Goal: Task Accomplishment & Management: Manage account settings

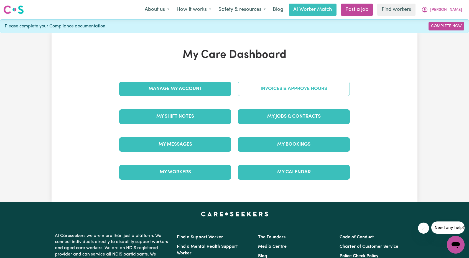
click at [270, 92] on link "Invoices & Approve Hours" at bounding box center [294, 89] width 112 height 14
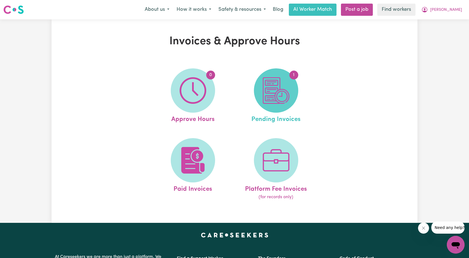
click at [274, 95] on img at bounding box center [276, 90] width 27 height 27
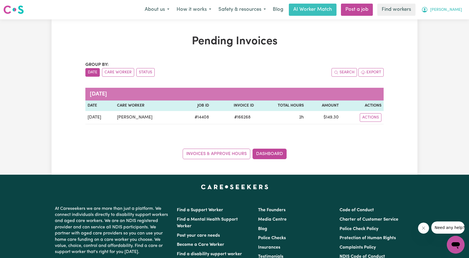
click at [454, 8] on span "[PERSON_NAME]" at bounding box center [446, 10] width 32 height 6
click at [441, 19] on link "My Dashboard" at bounding box center [443, 21] width 44 height 11
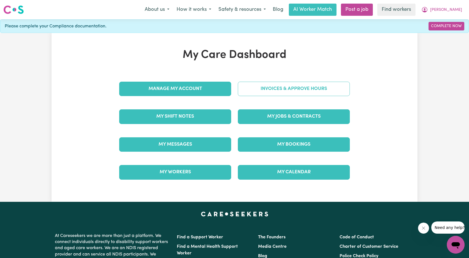
click at [290, 90] on link "Invoices & Approve Hours" at bounding box center [294, 89] width 112 height 14
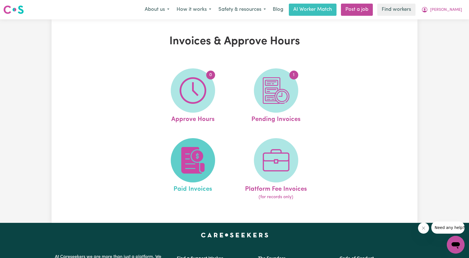
click at [179, 156] on span at bounding box center [193, 160] width 44 height 44
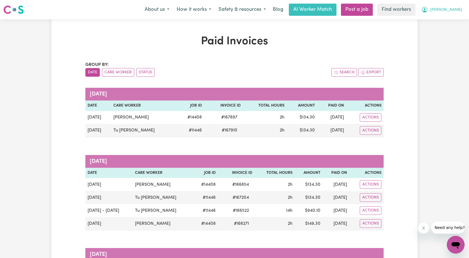
click at [452, 10] on span "[PERSON_NAME]" at bounding box center [446, 10] width 32 height 6
click at [441, 30] on link "Logout" at bounding box center [443, 32] width 44 height 11
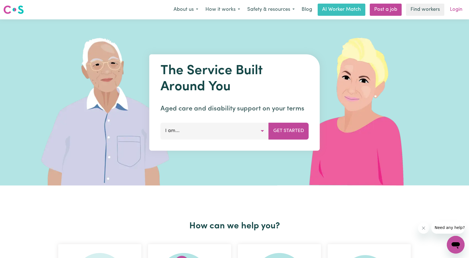
click at [455, 10] on link "Login" at bounding box center [455, 10] width 19 height 12
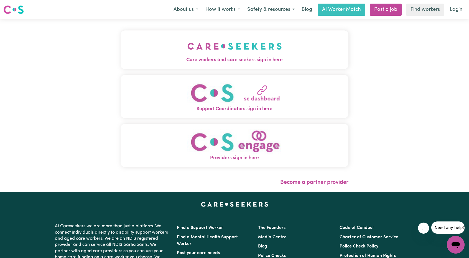
click at [181, 64] on button "Care workers and care seekers sign in here" at bounding box center [234, 49] width 228 height 39
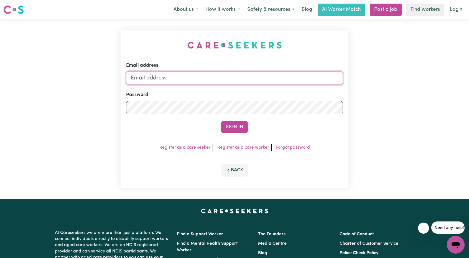
click at [214, 81] on input "Email address" at bounding box center [234, 77] width 217 height 13
drag, startPoint x: 161, startPoint y: 78, endPoint x: 274, endPoint y: 87, distance: 113.9
click at [273, 87] on form "Email address [EMAIL_ADDRESS][PERSON_NAME][DOMAIN_NAME] Password Sign In" at bounding box center [234, 97] width 217 height 71
type input "[EMAIL_ADDRESS][DOMAIN_NAME]"
click at [237, 118] on form "Email address [EMAIL_ADDRESS][DOMAIN_NAME] Password Sign In" at bounding box center [234, 97] width 217 height 71
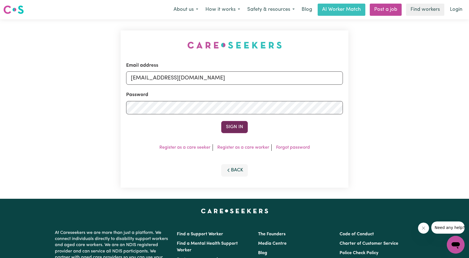
click at [233, 129] on button "Sign In" at bounding box center [234, 127] width 27 height 12
